Goal: Task Accomplishment & Management: Complete application form

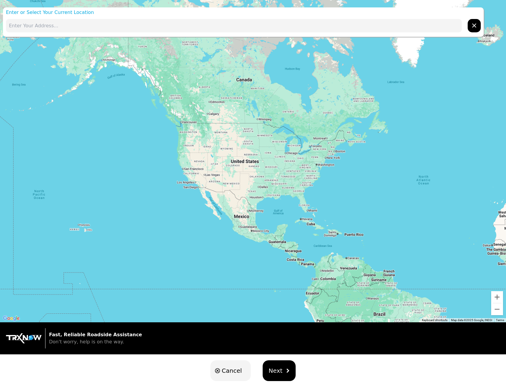
click at [129, 29] on input "text" at bounding box center [234, 25] width 456 height 13
paste input "[STREET_ADDRESS]"
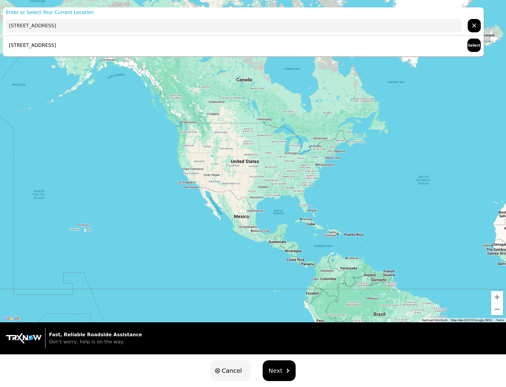
click at [56, 43] on p "[STREET_ADDRESS]" at bounding box center [31, 45] width 50 height 7
type input "[STREET_ADDRESS]"
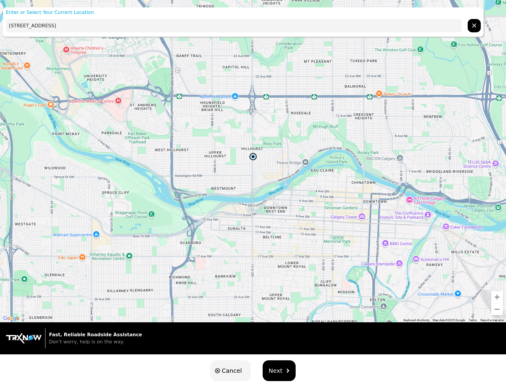
click at [273, 377] on button "Next" at bounding box center [279, 371] width 33 height 21
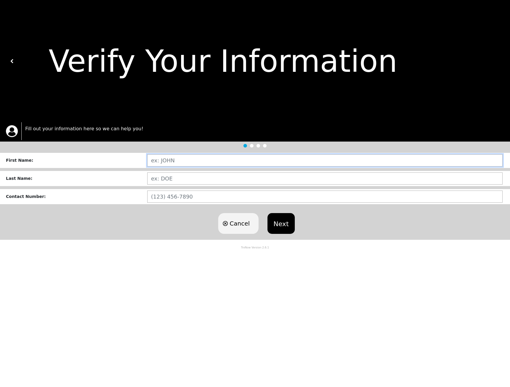
click at [172, 160] on input "text" at bounding box center [325, 160] width 356 height 12
type input "[PERSON_NAME]"
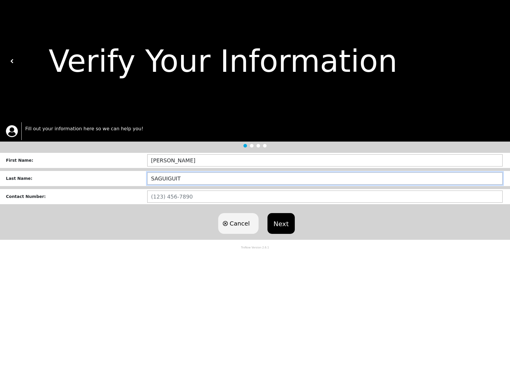
type input "SAGUIGUIT"
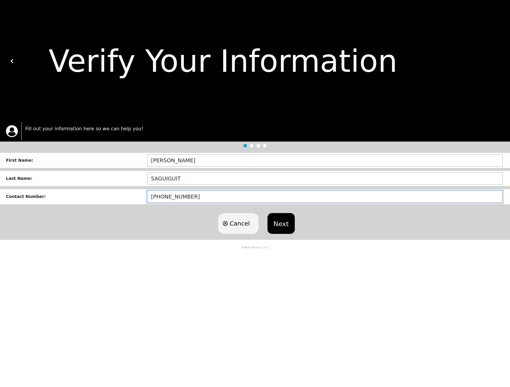
type input "[PHONE_NUMBER]"
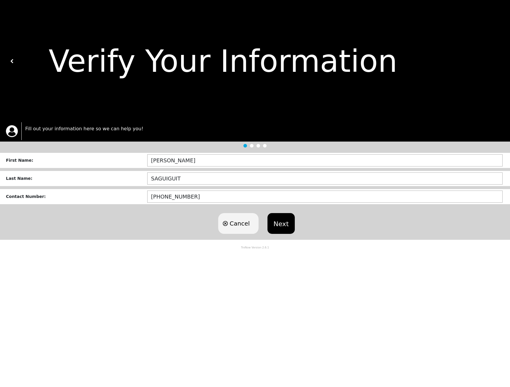
click at [281, 228] on button "Next" at bounding box center [281, 223] width 27 height 21
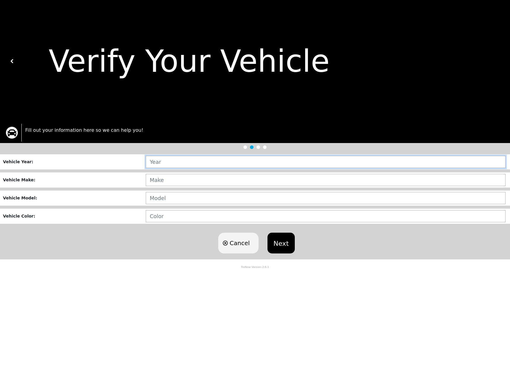
click at [157, 164] on input "text" at bounding box center [326, 162] width 360 height 12
type input "2009"
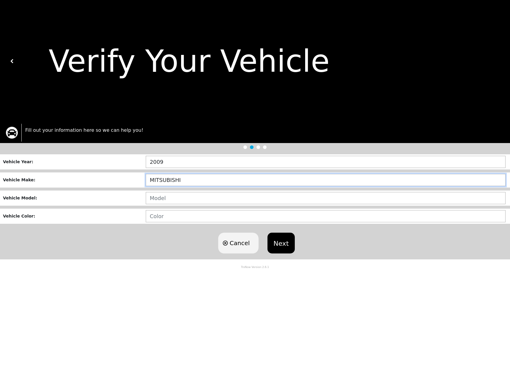
type input "MITSUBISHI"
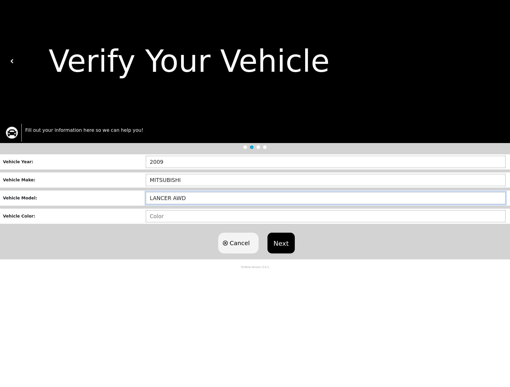
type input "LANCER AWD"
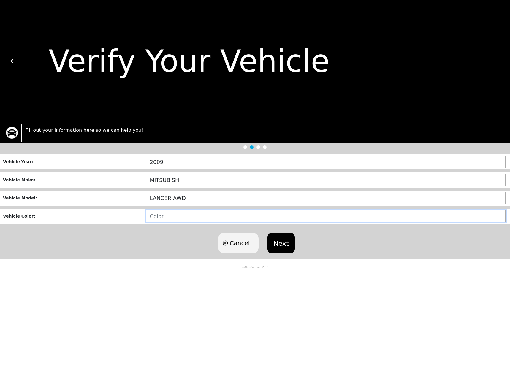
click at [171, 220] on input "text" at bounding box center [326, 216] width 360 height 12
type input "BLACK"
click at [282, 235] on button "Next" at bounding box center [281, 243] width 27 height 21
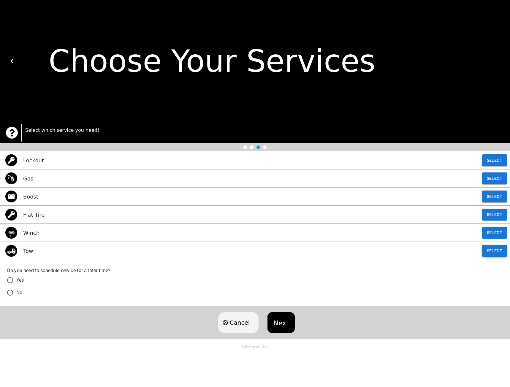
click at [502, 254] on button "Select" at bounding box center [494, 251] width 25 height 12
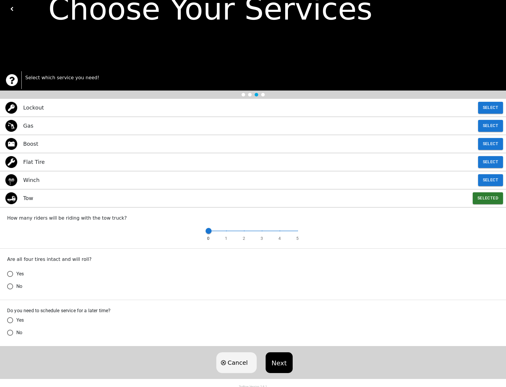
scroll to position [55, 0]
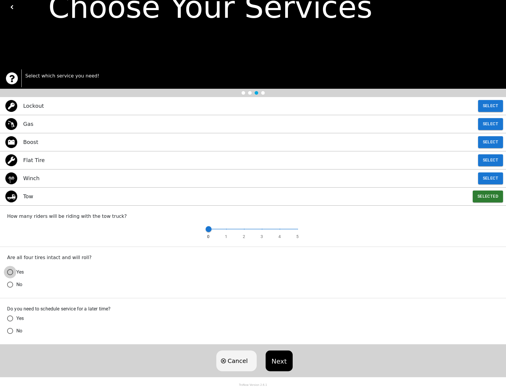
click at [12, 269] on input "Yes" at bounding box center [10, 272] width 12 height 12
radio input "true"
click at [11, 279] on input "Yes" at bounding box center [10, 272] width 12 height 12
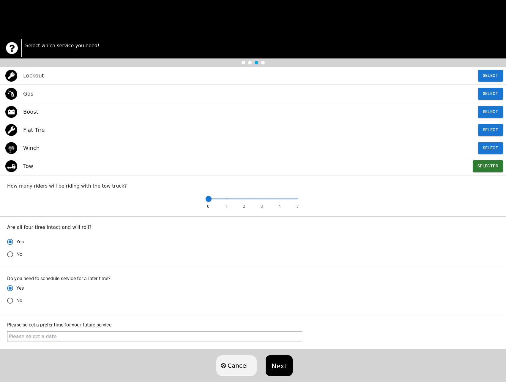
scroll to position [90, 0]
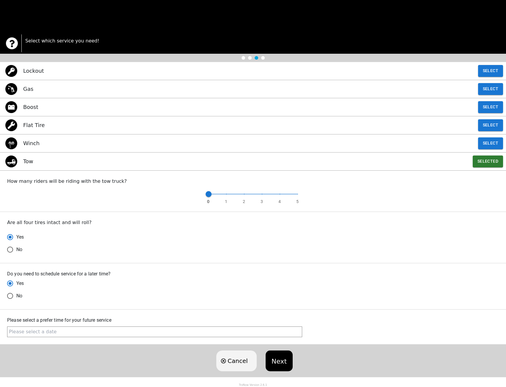
radio input "true"
click at [119, 331] on input "text" at bounding box center [154, 332] width 295 height 11
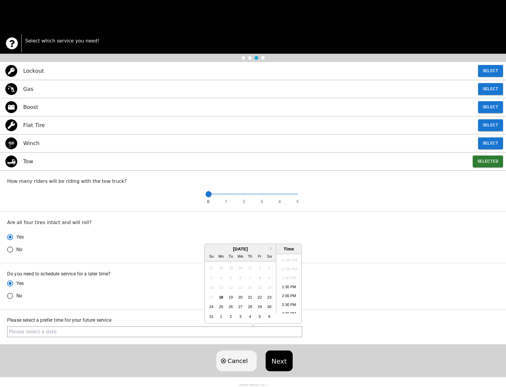
scroll to position [201, 3]
click at [287, 304] on li "2:30 PM" at bounding box center [288, 305] width 25 height 9
radio input "false"
type input "[DATE] 2:30PM"
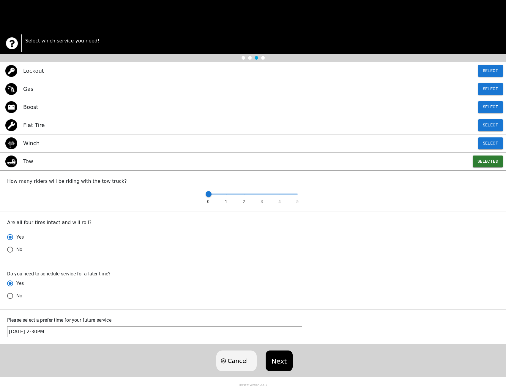
click at [150, 328] on input "[DATE] 2:30PM" at bounding box center [154, 332] width 295 height 11
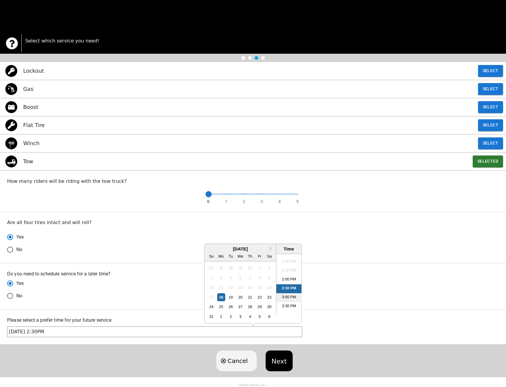
click at [283, 297] on li "3:00 PM" at bounding box center [288, 297] width 25 height 9
radio input "false"
type input "[DATE] 3:00PM"
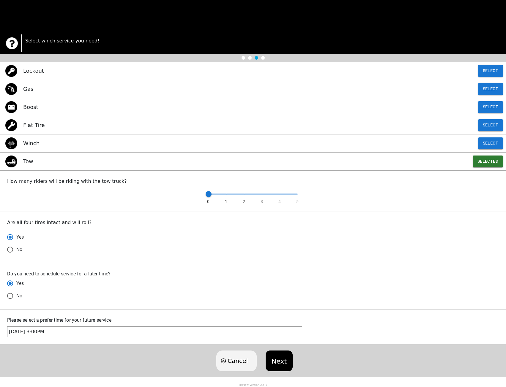
click at [285, 363] on button "Next" at bounding box center [279, 361] width 27 height 21
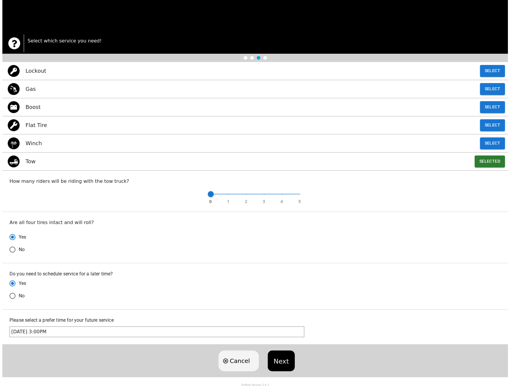
scroll to position [0, 0]
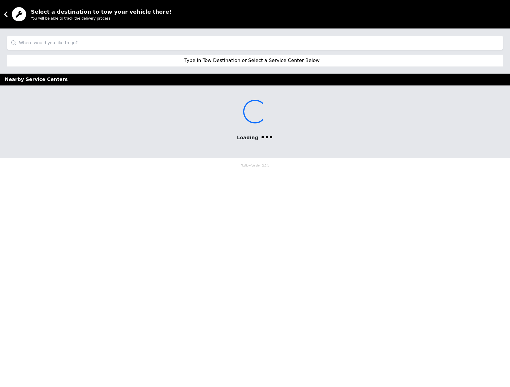
click at [86, 39] on input "search" at bounding box center [255, 43] width 496 height 14
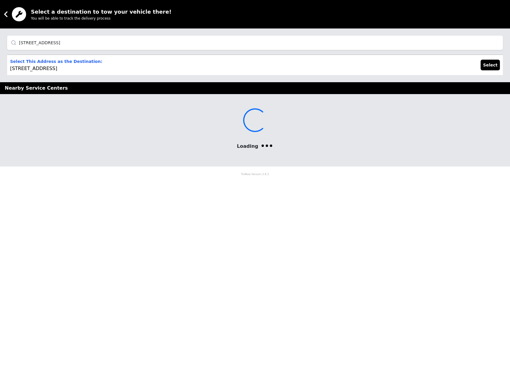
type input "[STREET_ADDRESS]"
click at [77, 68] on p "Select This Address as the Destination: [STREET_ADDRESS]" at bounding box center [56, 65] width 92 height 14
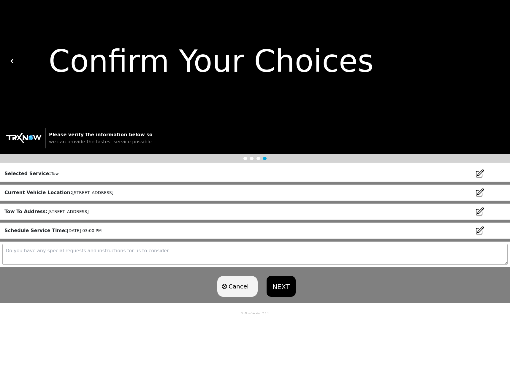
click at [72, 251] on textarea at bounding box center [255, 254] width 506 height 21
click at [283, 286] on button "NEXT" at bounding box center [281, 286] width 29 height 21
